Goal: Task Accomplishment & Management: Manage account settings

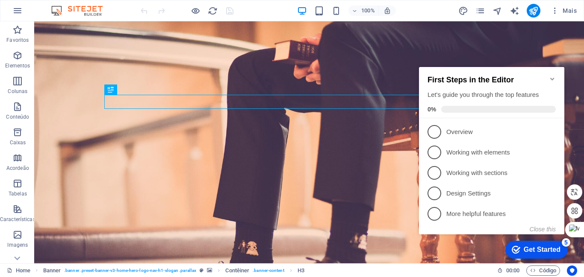
click at [551, 76] on icon "Minimize checklist" at bounding box center [552, 79] width 7 height 7
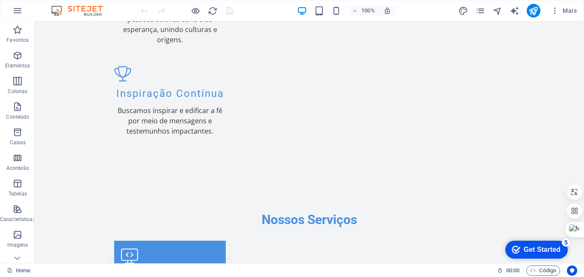
scroll to position [1113, 0]
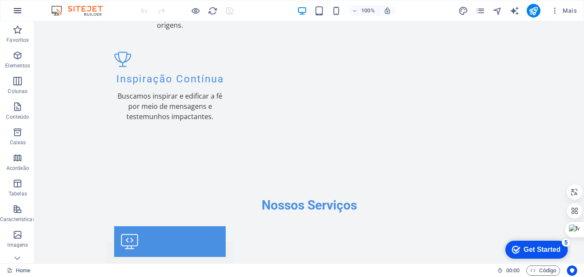
click at [19, 11] on icon "button" at bounding box center [17, 11] width 10 height 10
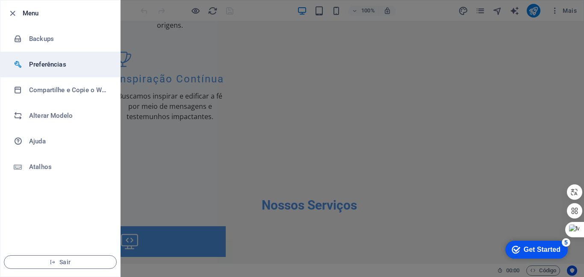
click at [44, 61] on h6 "Preferências" at bounding box center [68, 64] width 79 height 10
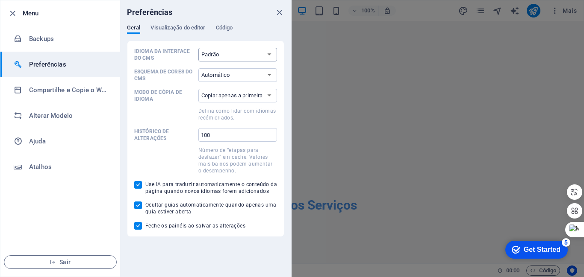
click at [271, 54] on select "Padrão Deutsch English Español Français Magyar Italiano Nederlands Polski Portu…" at bounding box center [237, 55] width 79 height 14
select select "pt"
click at [198, 48] on select "Padrão Deutsch English Español Français Magyar Italiano Nederlands Polski Portu…" at bounding box center [237, 55] width 79 height 14
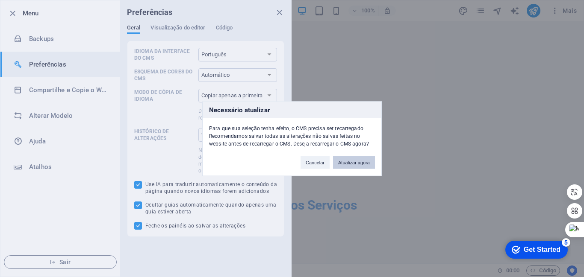
click at [348, 162] on button "Atualizar agora" at bounding box center [354, 162] width 42 height 13
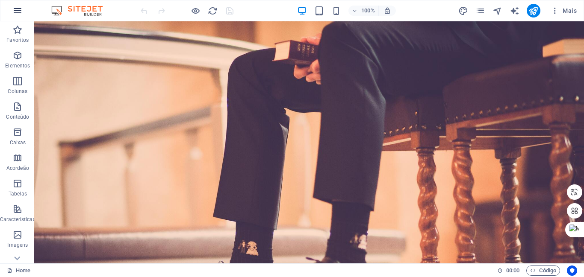
click at [16, 10] on icon "button" at bounding box center [17, 11] width 10 height 10
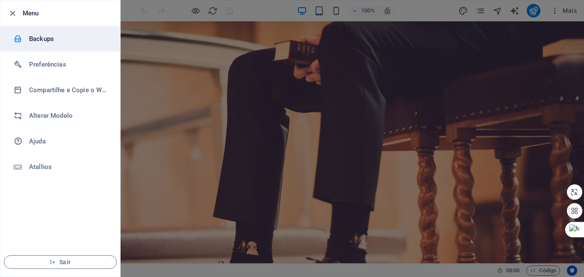
click at [44, 40] on h6 "Backups" at bounding box center [68, 39] width 79 height 10
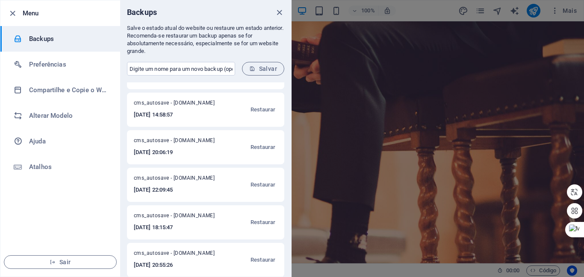
scroll to position [223, 0]
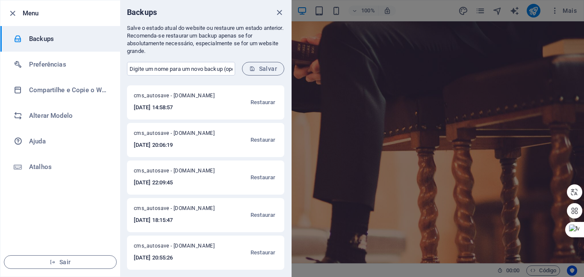
click at [287, 272] on div "cms_autosave - joaomarquespr.com.br 2025-09-01 22:23:53 Restaurar cms_autosave …" at bounding box center [205, 179] width 171 height 194
click at [258, 251] on span "Restaurar" at bounding box center [262, 253] width 25 height 10
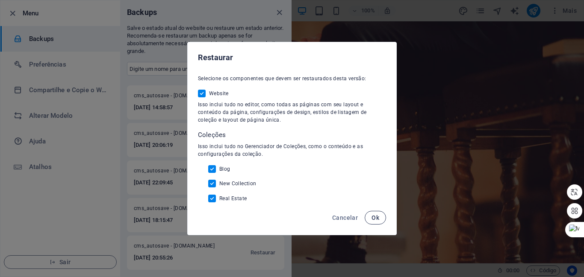
click at [377, 216] on span "Ok" at bounding box center [375, 218] width 8 height 7
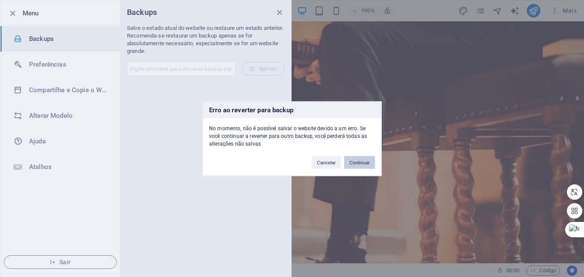
scroll to position [0, 0]
click at [327, 161] on button "Cancelar" at bounding box center [326, 162] width 29 height 13
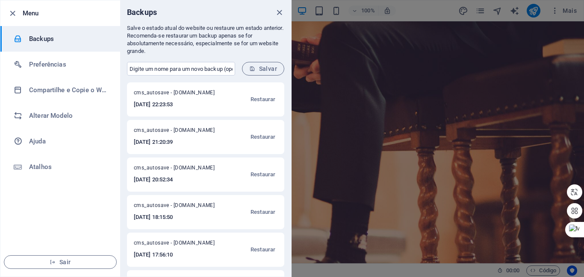
click at [580, 52] on div at bounding box center [292, 138] width 584 height 277
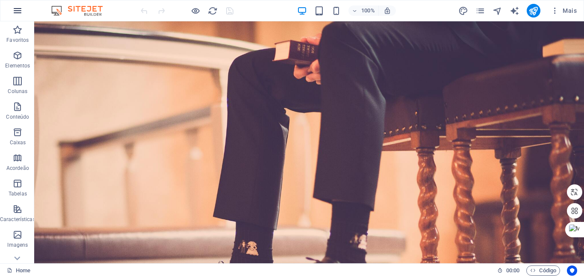
click at [15, 11] on icon "button" at bounding box center [17, 11] width 10 height 10
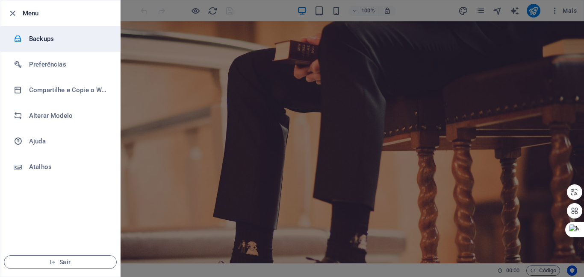
click at [35, 36] on h6 "Backups" at bounding box center [68, 39] width 79 height 10
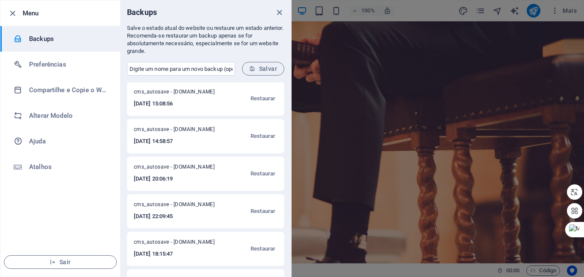
scroll to position [223, 0]
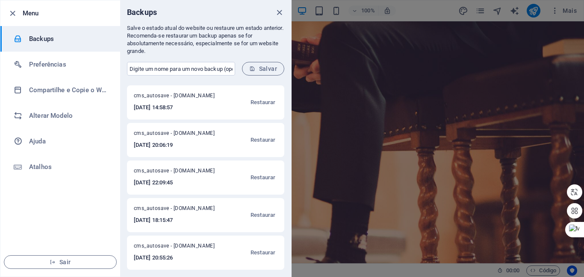
click at [280, 277] on div "Menu Backups Preferências Compartilhe e Copie o Website Alterar Modelo Ajuda At…" at bounding box center [145, 138] width 291 height 277
click at [257, 216] on span "Restaurar" at bounding box center [262, 215] width 25 height 10
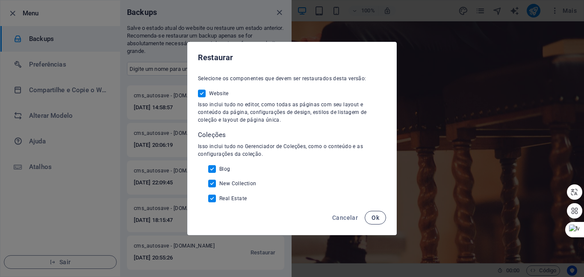
click at [377, 219] on span "Ok" at bounding box center [375, 218] width 8 height 7
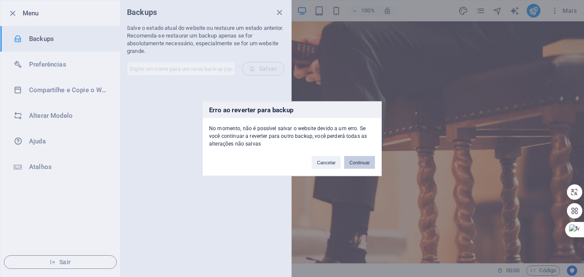
scroll to position [0, 0]
click at [360, 161] on button "Continuar" at bounding box center [359, 162] width 31 height 13
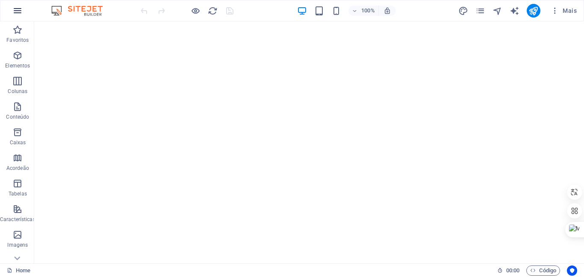
click at [15, 8] on icon "button" at bounding box center [17, 11] width 10 height 10
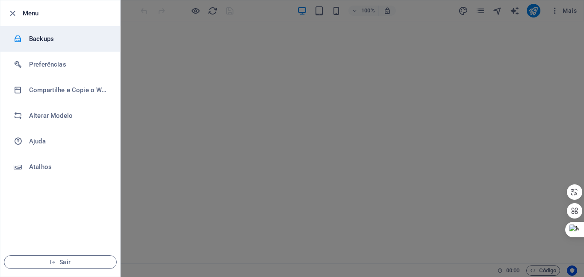
click at [33, 35] on h6 "Backups" at bounding box center [68, 39] width 79 height 10
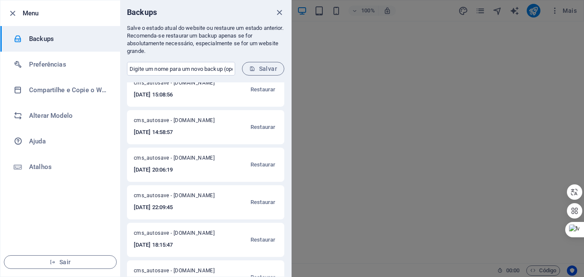
scroll to position [223, 0]
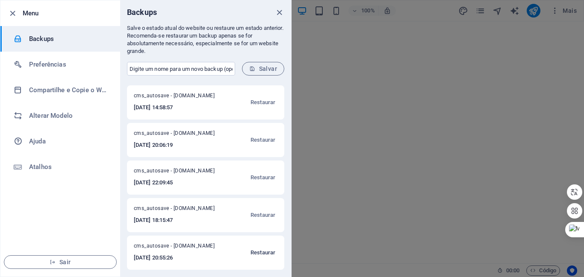
click at [255, 253] on span "Restaurar" at bounding box center [262, 253] width 25 height 10
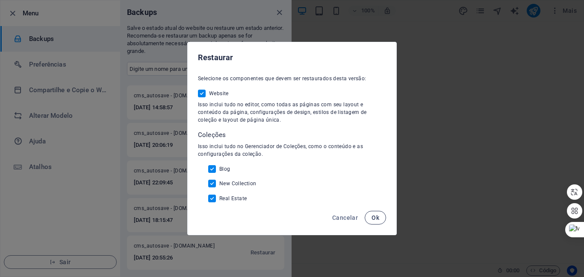
click at [378, 219] on span "Ok" at bounding box center [375, 218] width 8 height 7
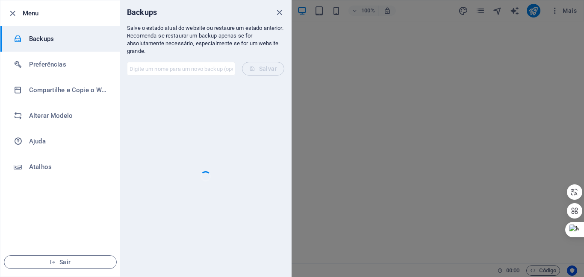
scroll to position [0, 0]
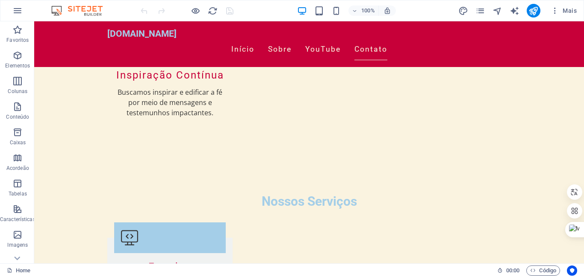
scroll to position [903, 0]
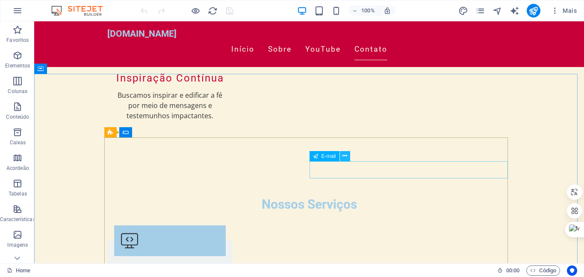
click at [344, 155] on icon at bounding box center [344, 156] width 5 height 9
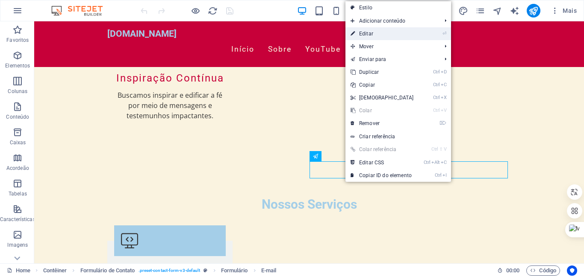
click at [367, 30] on link "⏎ Editar" at bounding box center [382, 33] width 74 height 13
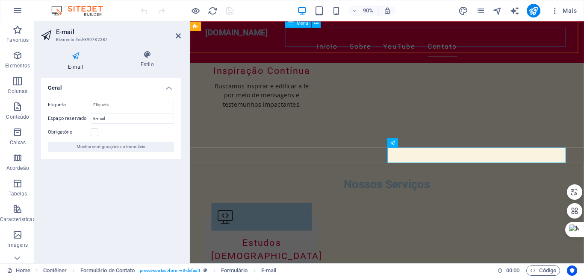
scroll to position [880, 0]
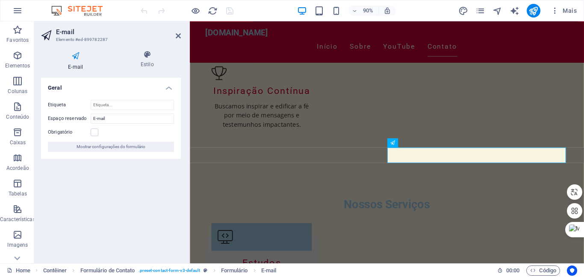
click at [74, 62] on h4 "E-mail" at bounding box center [77, 60] width 73 height 21
click at [146, 58] on icon at bounding box center [148, 54] width 68 height 9
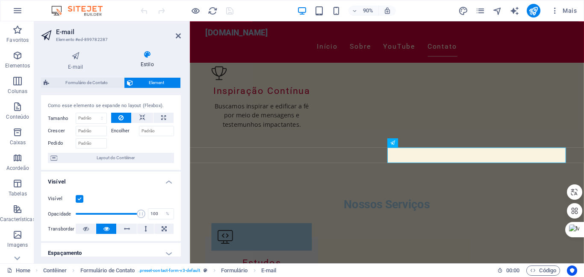
scroll to position [0, 0]
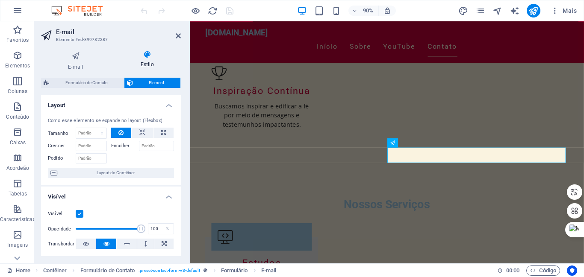
drag, startPoint x: 180, startPoint y: 130, endPoint x: 7, endPoint y: 54, distance: 188.1
click at [76, 59] on icon at bounding box center [75, 55] width 69 height 11
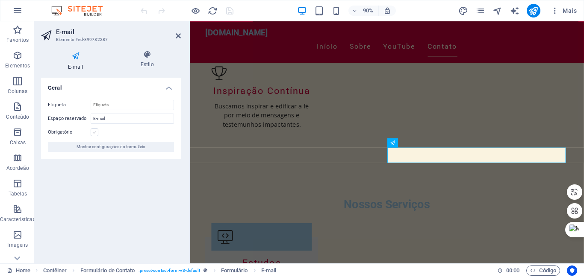
click at [96, 132] on label at bounding box center [95, 133] width 8 height 8
click at [0, 0] on input "Obrigatório" at bounding box center [0, 0] width 0 height 0
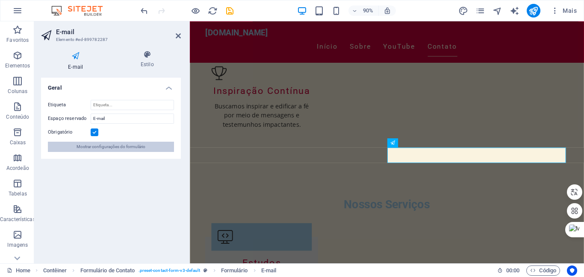
click at [88, 147] on span "Mostrar configurações do formulário" at bounding box center [111, 147] width 69 height 10
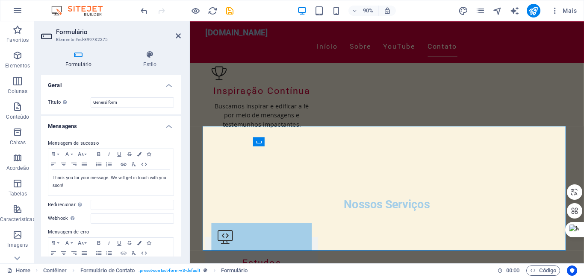
click at [101, 145] on label "Mensagem de sucesso" at bounding box center [111, 143] width 126 height 10
click at [94, 143] on label "Mensagem de sucesso" at bounding box center [111, 143] width 126 height 10
click at [58, 141] on label "Mensagem de sucesso" at bounding box center [111, 143] width 126 height 10
click at [65, 126] on h4 "Mensagens" at bounding box center [111, 123] width 140 height 15
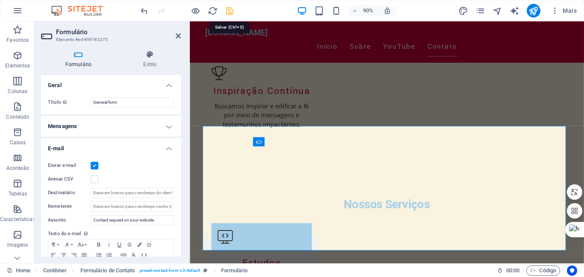
click at [230, 9] on icon "save" at bounding box center [230, 11] width 10 height 10
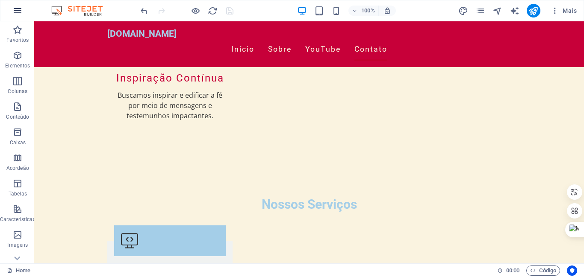
click at [15, 9] on icon "button" at bounding box center [17, 11] width 10 height 10
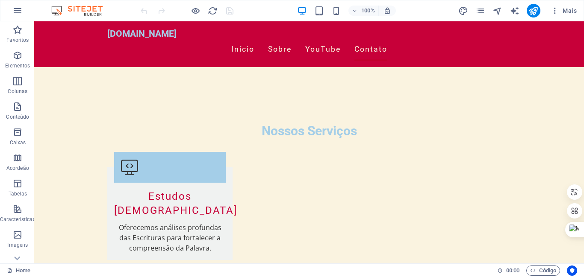
scroll to position [969, 0]
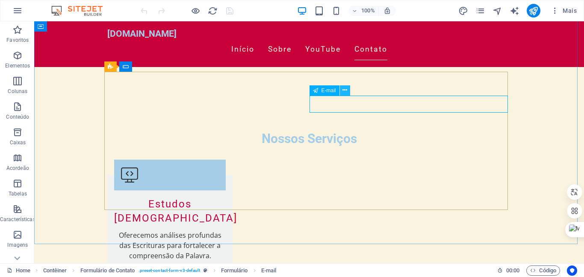
click at [344, 90] on icon at bounding box center [344, 90] width 5 height 9
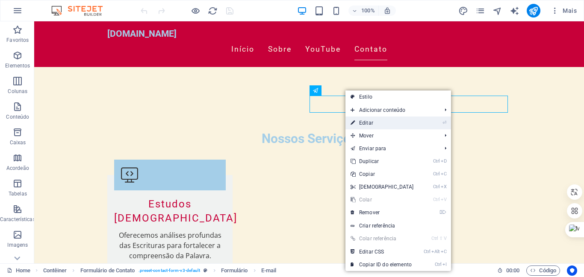
click at [368, 123] on link "⏎ Editar" at bounding box center [382, 123] width 74 height 13
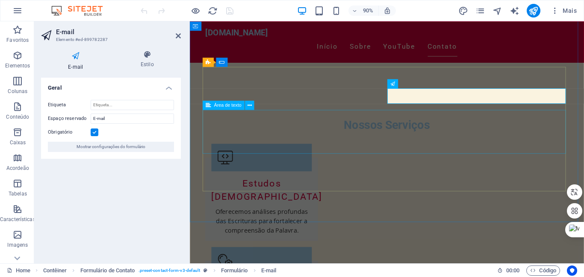
scroll to position [946, 0]
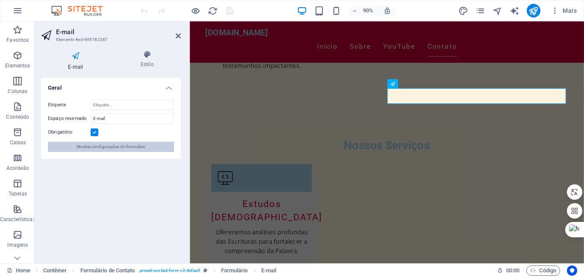
click at [105, 148] on span "Mostrar configurações do formulário" at bounding box center [111, 147] width 69 height 10
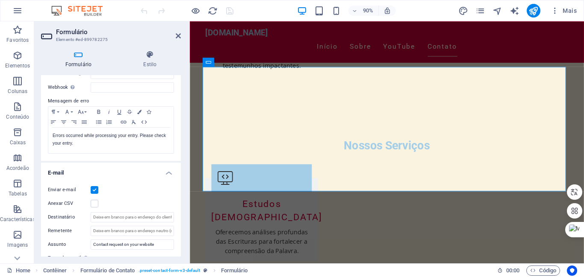
scroll to position [136, 0]
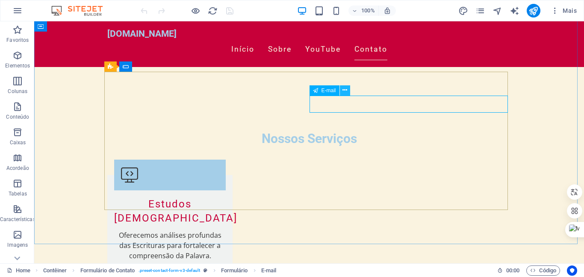
click at [347, 90] on icon at bounding box center [344, 90] width 5 height 9
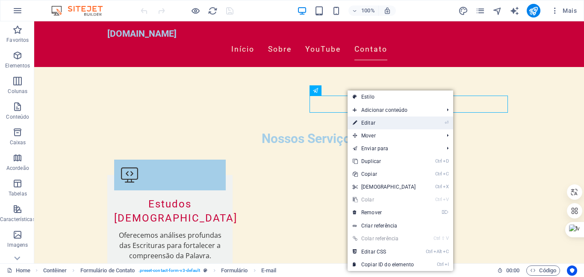
click at [372, 121] on link "⏎ Editar" at bounding box center [384, 123] width 74 height 13
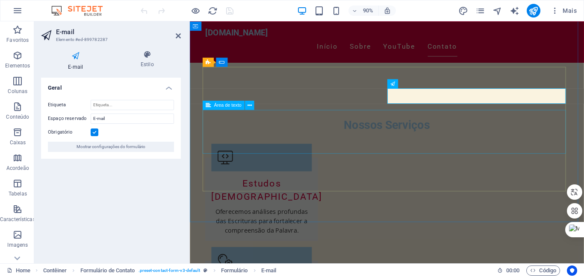
scroll to position [946, 0]
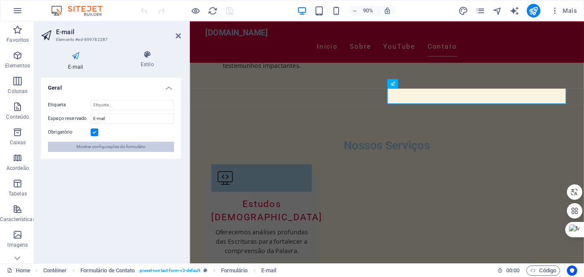
click at [112, 144] on span "Mostrar configurações do formulário" at bounding box center [111, 147] width 69 height 10
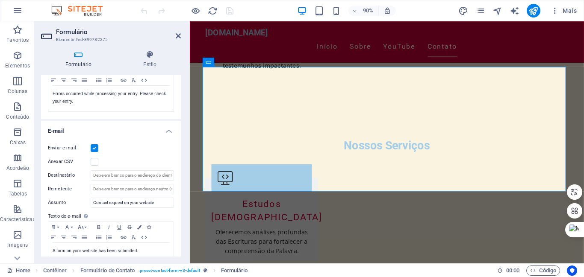
scroll to position [176, 0]
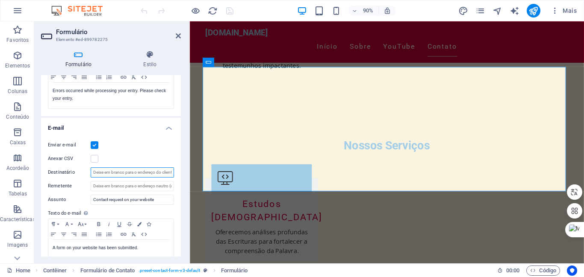
click at [92, 172] on input "Destinatário" at bounding box center [132, 173] width 83 height 10
drag, startPoint x: 92, startPoint y: 172, endPoint x: 127, endPoint y: 168, distance: 34.9
click at [127, 168] on input "Destinatário" at bounding box center [132, 173] width 83 height 10
paste input "[EMAIL_ADDRESS][DOMAIN_NAME]"
type input "[EMAIL_ADDRESS][DOMAIN_NAME]"
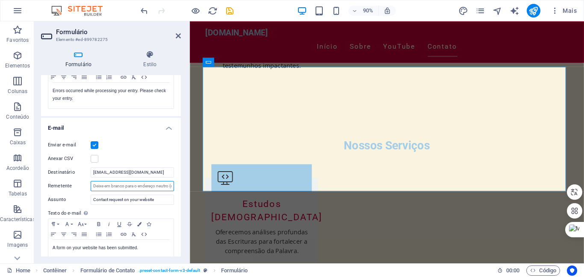
click at [94, 186] on input "Remetente" at bounding box center [132, 186] width 83 height 10
paste input "joaomarquespr@joaomarquespr.com.br"
type input "joaomarquespr@joaomarquespr.com.br"
drag, startPoint x: 46, startPoint y: 158, endPoint x: 95, endPoint y: 160, distance: 49.2
click at [95, 160] on div "Enviar e-mail Anexar CSV Destinatário contato@joaomarquespr.com.br Remetente jo…" at bounding box center [111, 206] width 140 height 146
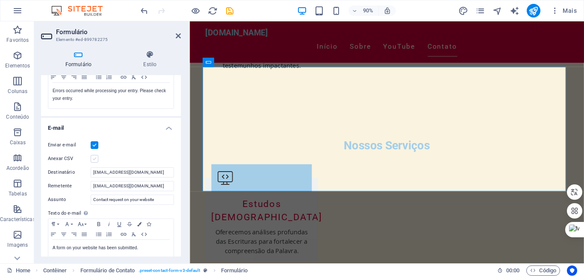
click at [95, 160] on label at bounding box center [95, 159] width 8 height 8
click at [0, 0] on input "Anexar CSV" at bounding box center [0, 0] width 0 height 0
click at [95, 160] on label at bounding box center [95, 159] width 8 height 8
click at [0, 0] on input "Anexar CSV" at bounding box center [0, 0] width 0 height 0
click at [162, 200] on input "Contact request on your website" at bounding box center [132, 200] width 83 height 10
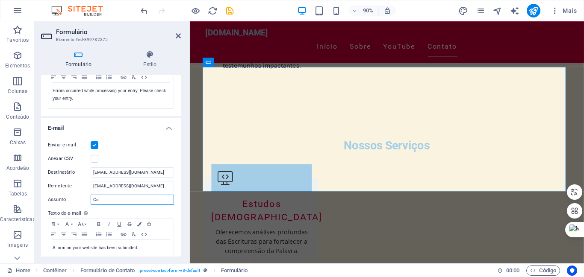
type input "C"
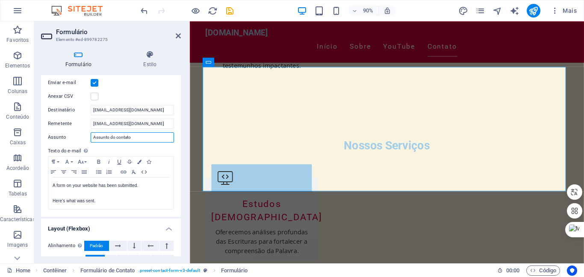
scroll to position [250, 0]
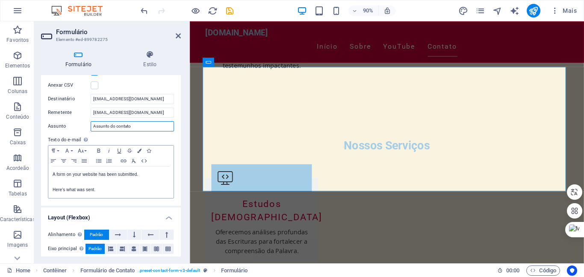
type input "Assunto do contato"
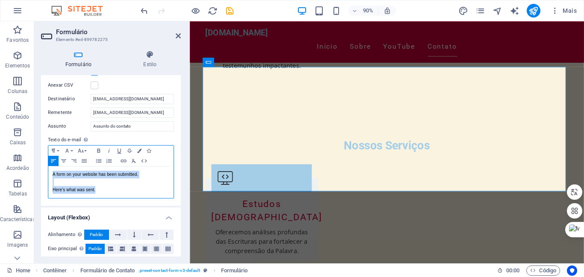
drag, startPoint x: 53, startPoint y: 174, endPoint x: 106, endPoint y: 193, distance: 56.1
click at [106, 193] on div "A form on your website has been submitted. Here's what was sent." at bounding box center [110, 183] width 125 height 32
copy div "A form on your website has been submitted. Here's what was sent."
drag, startPoint x: 179, startPoint y: 194, endPoint x: 181, endPoint y: 209, distance: 14.3
click at [181, 209] on div "Formulário Estilo Geral Título Defina um nome para o formulário. General form M…" at bounding box center [110, 154] width 153 height 220
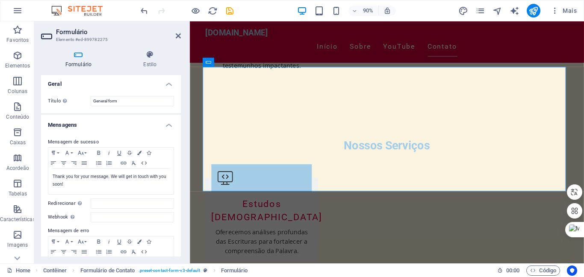
scroll to position [0, 0]
drag, startPoint x: 180, startPoint y: 212, endPoint x: 7, endPoint y: 62, distance: 228.7
click at [229, 10] on icon "save" at bounding box center [230, 11] width 10 height 10
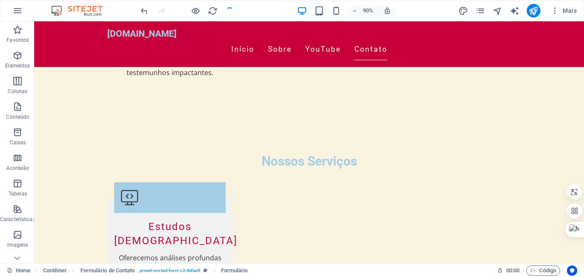
scroll to position [969, 0]
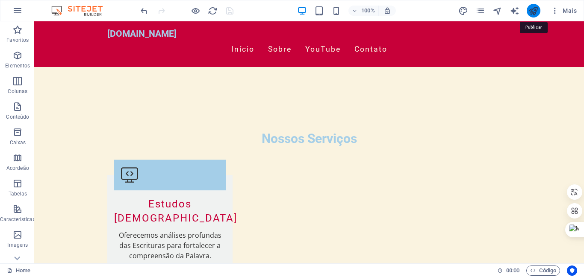
click at [536, 12] on icon "publish" at bounding box center [533, 11] width 10 height 10
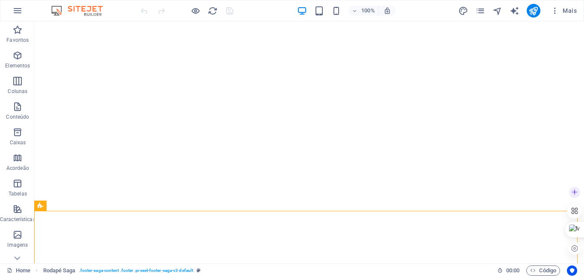
drag, startPoint x: 580, startPoint y: 202, endPoint x: 580, endPoint y: 184, distance: 18.0
click at [580, 185] on div at bounding box center [574, 221] width 15 height 72
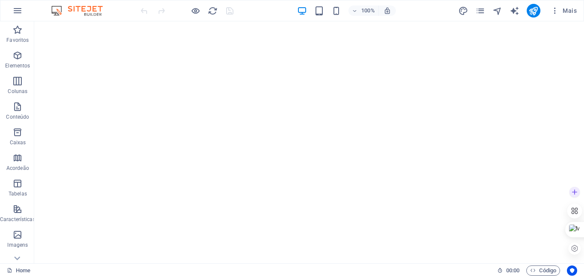
click at [583, 206] on div at bounding box center [575, 221] width 17 height 72
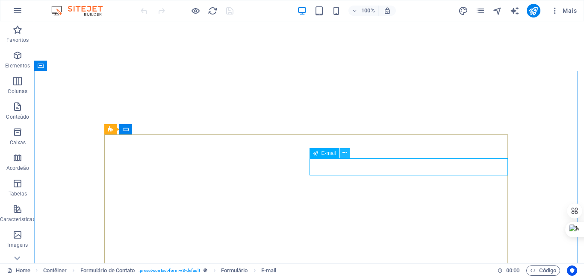
click at [347, 151] on button at bounding box center [345, 153] width 10 height 10
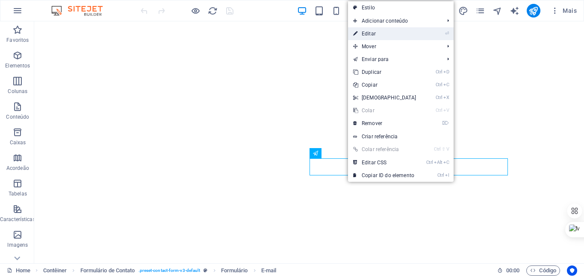
click at [364, 31] on link "⏎ Editar" at bounding box center [385, 33] width 74 height 13
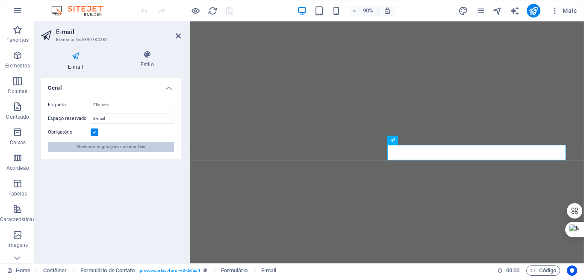
click at [127, 145] on span "Mostrar configurações do formulário" at bounding box center [111, 147] width 69 height 10
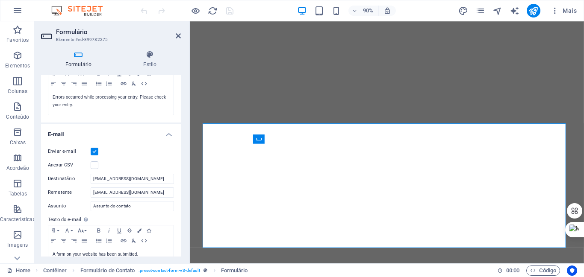
scroll to position [174, 0]
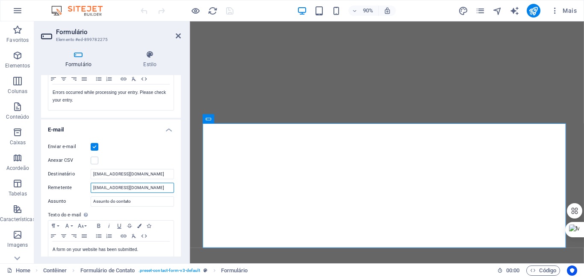
click at [170, 187] on input "[EMAIL_ADDRESS][DOMAIN_NAME]" at bounding box center [132, 188] width 83 height 10
type input "j"
paste input "467b4d44-dd2a-4000-90e0-88ee412a8c55"
type input "467b4d44-dd2a-4000-90e0-88ee412a8c55"
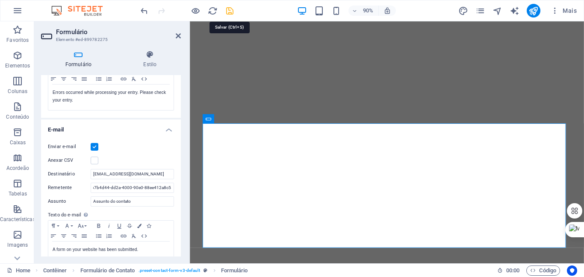
scroll to position [0, 0]
click at [230, 10] on icon "save" at bounding box center [230, 11] width 10 height 10
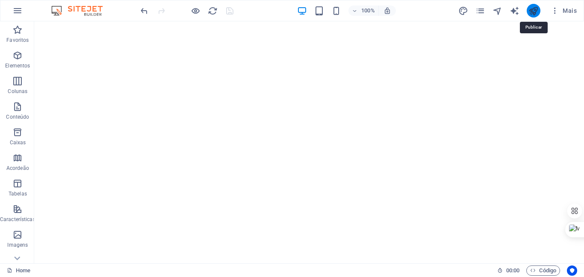
click at [536, 7] on icon "publish" at bounding box center [533, 11] width 10 height 10
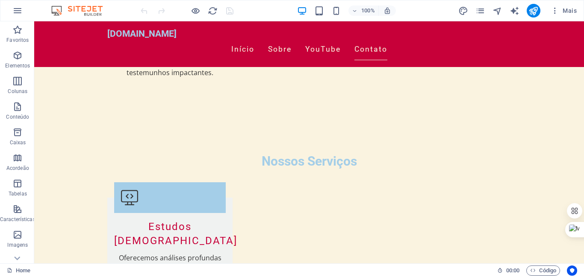
scroll to position [921, 0]
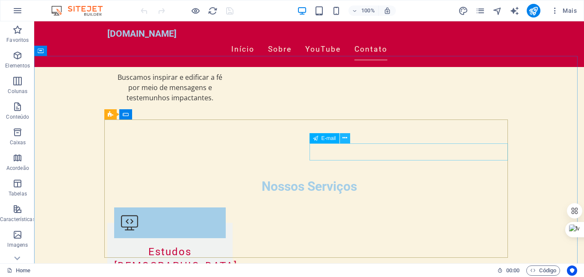
click at [345, 135] on icon at bounding box center [344, 138] width 5 height 9
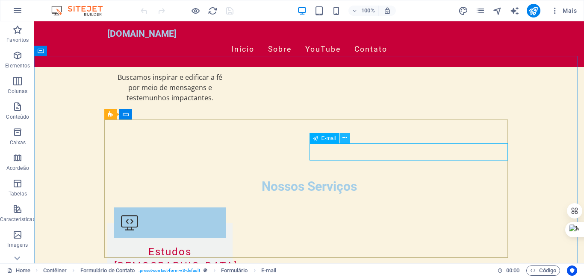
click at [346, 139] on icon at bounding box center [344, 138] width 5 height 9
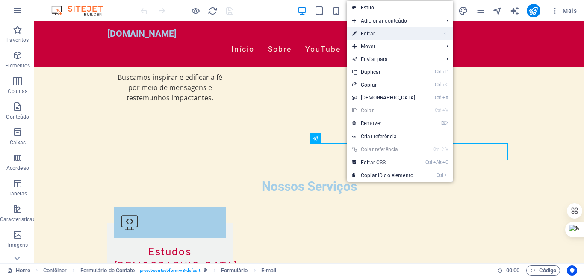
click at [363, 34] on link "⏎ Editar" at bounding box center [384, 33] width 74 height 13
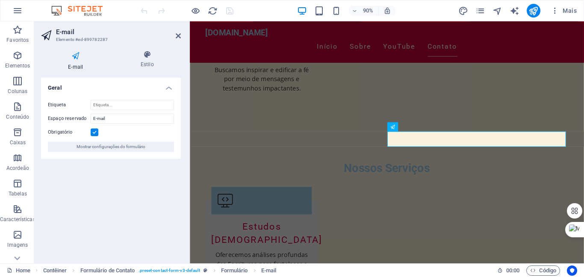
scroll to position [898, 0]
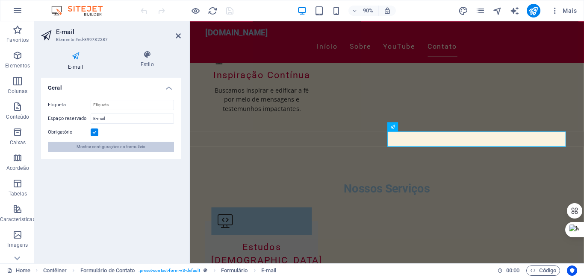
click at [140, 144] on span "Mostrar configurações do formulário" at bounding box center [111, 147] width 69 height 10
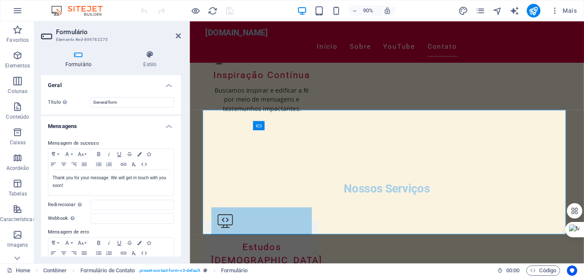
drag, startPoint x: 179, startPoint y: 123, endPoint x: 182, endPoint y: 133, distance: 11.1
click at [182, 133] on div "Formulário Estilo Geral Título Defina um nome para o formulário. General form M…" at bounding box center [110, 154] width 153 height 220
drag, startPoint x: 179, startPoint y: 121, endPoint x: 180, endPoint y: 140, distance: 18.9
click at [180, 140] on div "Geral Título Defina um nome para o formulário. General form Mensagens Mensagem …" at bounding box center [111, 166] width 140 height 182
drag, startPoint x: 178, startPoint y: 126, endPoint x: 180, endPoint y: 139, distance: 13.8
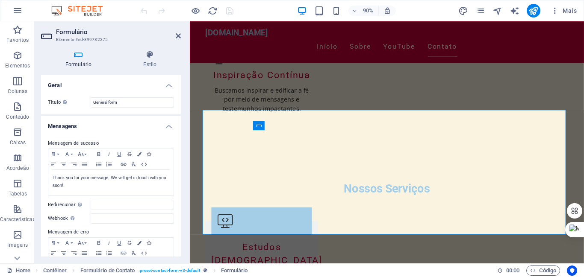
click at [180, 139] on div "Geral Título Defina um nome para o formulário. General form Mensagens Mensagem …" at bounding box center [111, 166] width 140 height 182
click at [179, 144] on div "Mensagem de sucesso Paragraph Format Normal Heading 1 Heading 2 Heading 3 Headi…" at bounding box center [111, 212] width 140 height 161
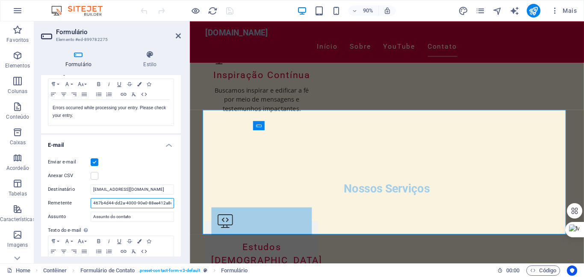
click at [171, 202] on input "467b4d44-dd2a-4000-90e0-88ee412a8c55" at bounding box center [132, 203] width 83 height 10
type input "5"
type input "[PERSON_NAME][EMAIL_ADDRESS][DOMAIN_NAME]"
drag, startPoint x: 178, startPoint y: 168, endPoint x: 180, endPoint y: 176, distance: 8.0
click at [180, 176] on div "Geral Título Defina um nome para o formulário. General form Mensagens Mensagem …" at bounding box center [111, 166] width 140 height 182
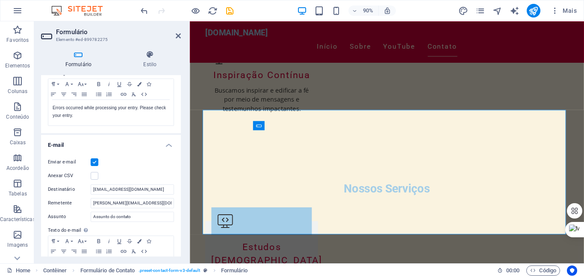
drag, startPoint x: 179, startPoint y: 173, endPoint x: 179, endPoint y: 191, distance: 18.0
click at [179, 191] on div "Enviar e-mail Anexar CSV Destinatário [EMAIL_ADDRESS][DOMAIN_NAME] Remetente [E…" at bounding box center [111, 223] width 140 height 146
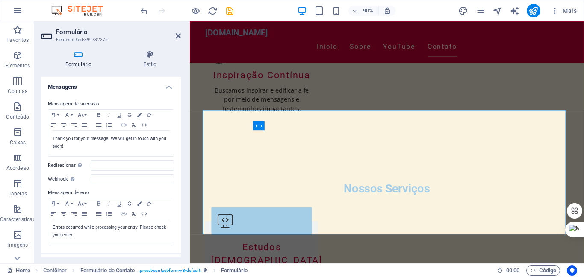
scroll to position [0, 0]
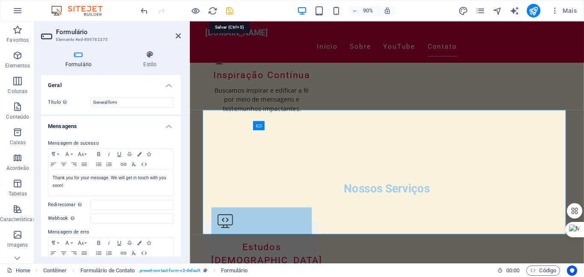
click at [227, 9] on icon "save" at bounding box center [230, 11] width 10 height 10
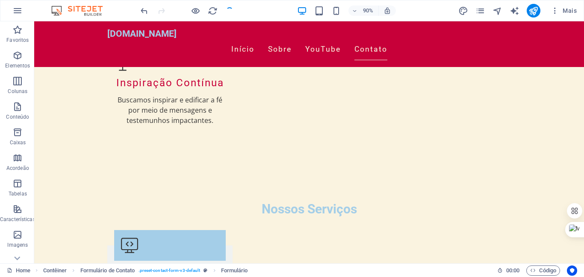
scroll to position [921, 0]
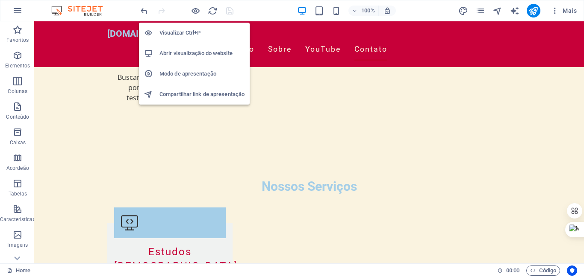
click at [194, 52] on h6 "Abrir visualização do website" at bounding box center [201, 53] width 85 height 10
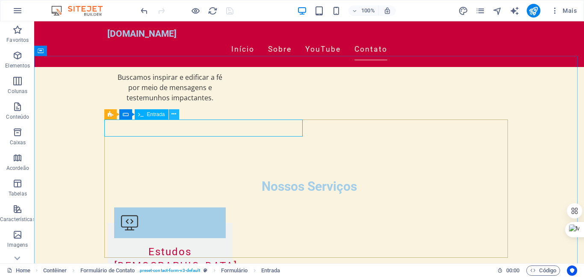
click at [176, 114] on button at bounding box center [174, 114] width 10 height 10
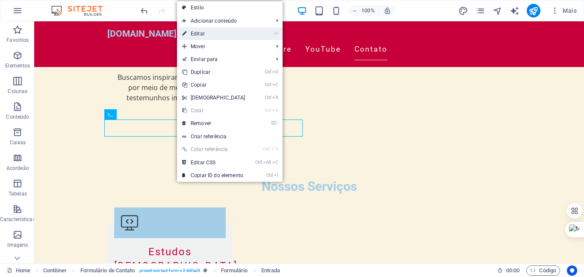
click at [197, 31] on link "⏎ Editar" at bounding box center [214, 33] width 74 height 13
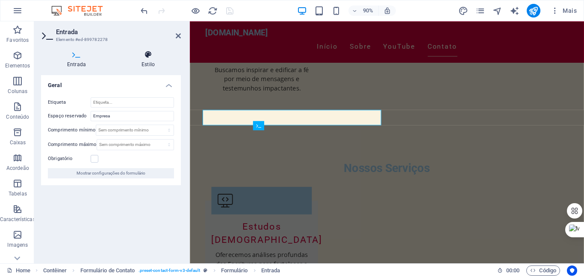
scroll to position [898, 0]
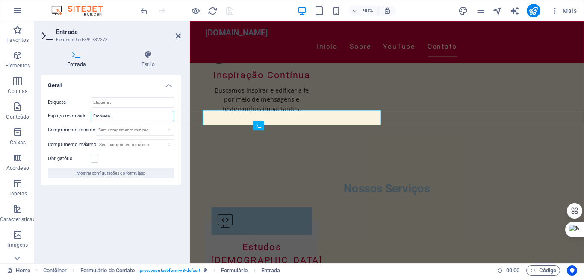
click at [123, 119] on input "Empresa" at bounding box center [132, 116] width 83 height 10
type input "E"
type input "Seu nome completo"
click at [96, 158] on label at bounding box center [95, 159] width 8 height 8
click at [0, 0] on input "Obrigatório" at bounding box center [0, 0] width 0 height 0
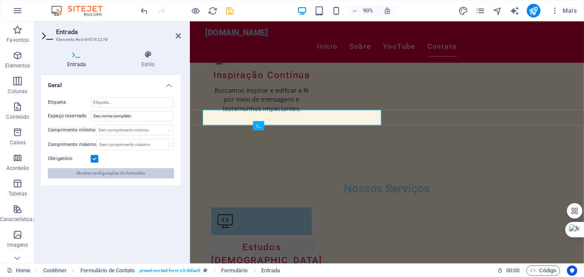
click at [101, 174] on span "Mostrar configurações do formulário" at bounding box center [111, 173] width 69 height 10
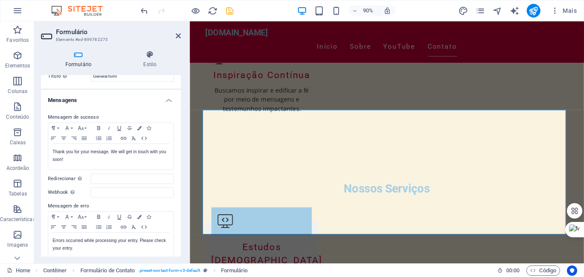
scroll to position [30, 0]
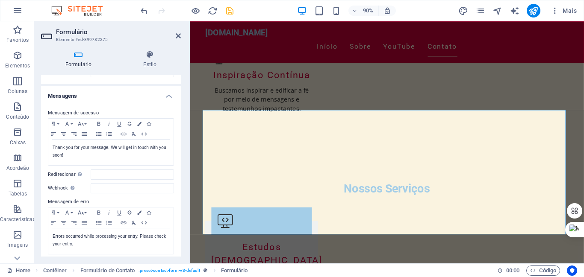
drag, startPoint x: 46, startPoint y: 172, endPoint x: 59, endPoint y: 193, distance: 24.8
click at [59, 193] on div "Mensagem de sucesso Paragraph Format Normal Heading 1 Heading 2 Heading 3 Headi…" at bounding box center [111, 181] width 140 height 161
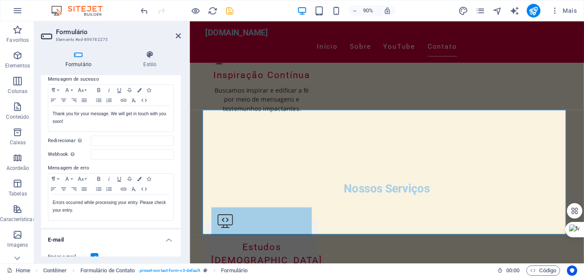
scroll to position [0, 0]
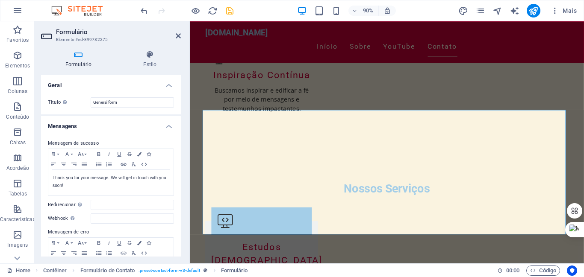
click at [185, 71] on div "Formulário Estilo Geral Título Defina um nome para o formulário. General form M…" at bounding box center [110, 154] width 153 height 220
click at [178, 37] on icon at bounding box center [178, 35] width 5 height 7
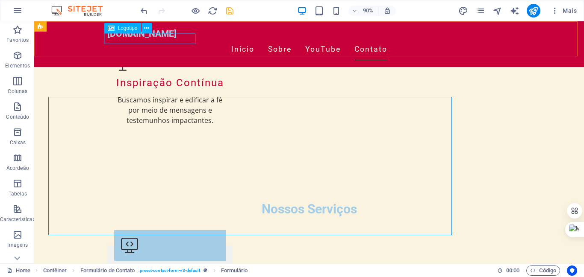
scroll to position [921, 0]
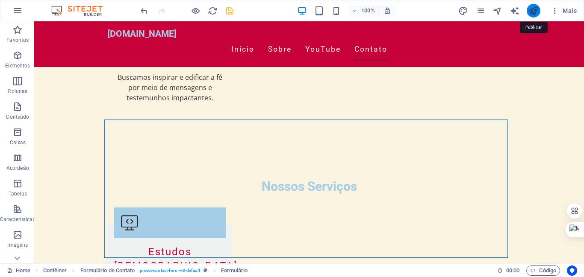
click at [535, 13] on icon "publish" at bounding box center [533, 11] width 10 height 10
